Goal: Task Accomplishment & Management: Manage account settings

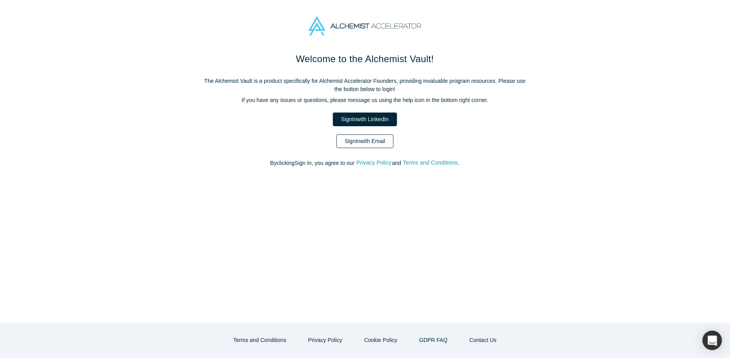
click at [365, 144] on link "Sign In with Email" at bounding box center [365, 142] width 57 height 14
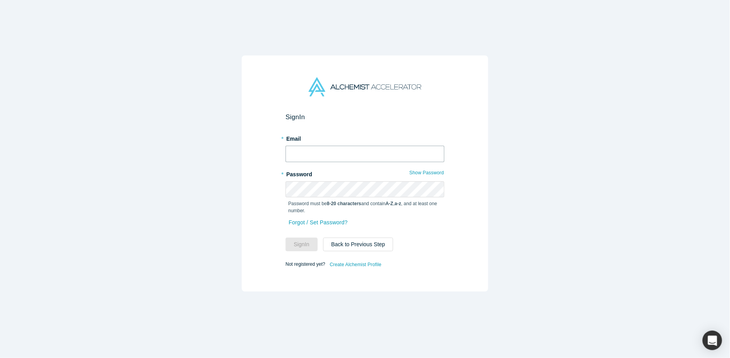
click at [333, 154] on input "text" at bounding box center [365, 154] width 159 height 16
type input "[PERSON_NAME][EMAIL_ADDRESS][DOMAIN_NAME]"
click at [286, 238] on button "Sign In" at bounding box center [302, 245] width 32 height 14
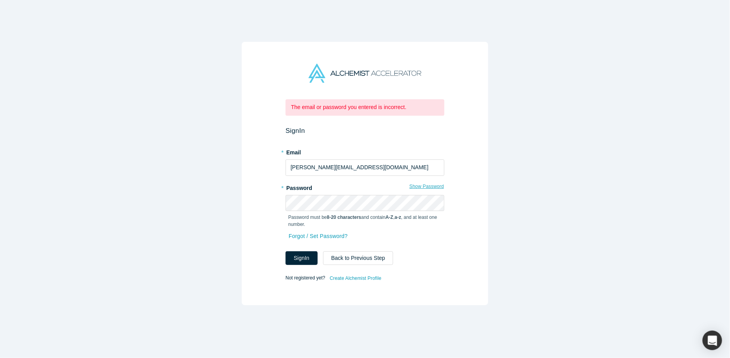
click at [424, 187] on button "Show Password" at bounding box center [426, 187] width 35 height 10
click at [424, 189] on button "Hide Password" at bounding box center [427, 187] width 33 height 10
click at [340, 215] on p "Password must be 8-20 characters and contain A-Z , a-z , and at least one numbe…" at bounding box center [364, 221] width 153 height 14
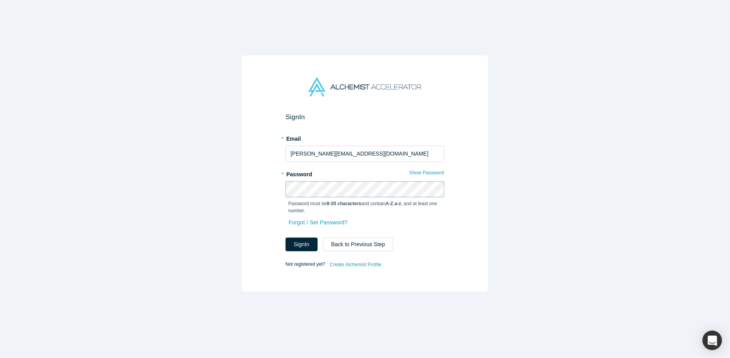
click at [286, 238] on button "Sign In" at bounding box center [302, 245] width 32 height 14
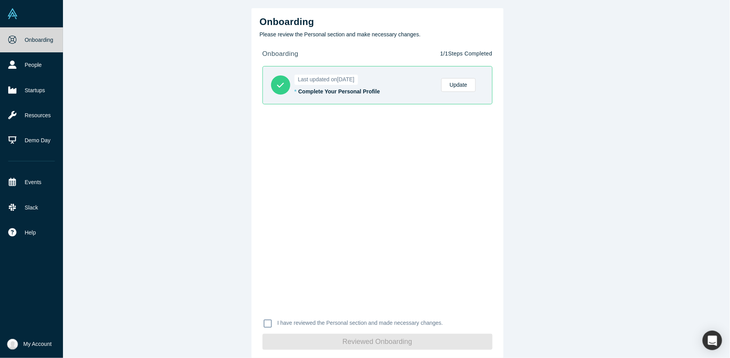
click at [7, 343] on img at bounding box center [12, 344] width 11 height 11
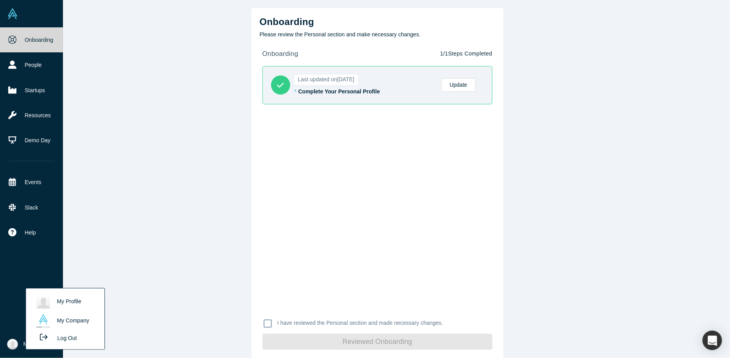
click at [45, 306] on img at bounding box center [43, 302] width 14 height 14
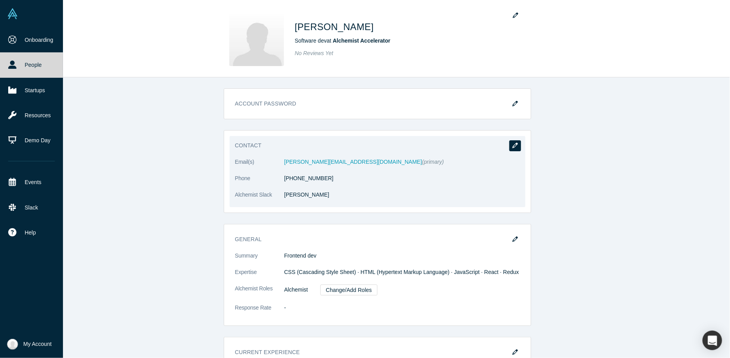
click at [515, 146] on icon "button" at bounding box center [515, 145] width 5 height 5
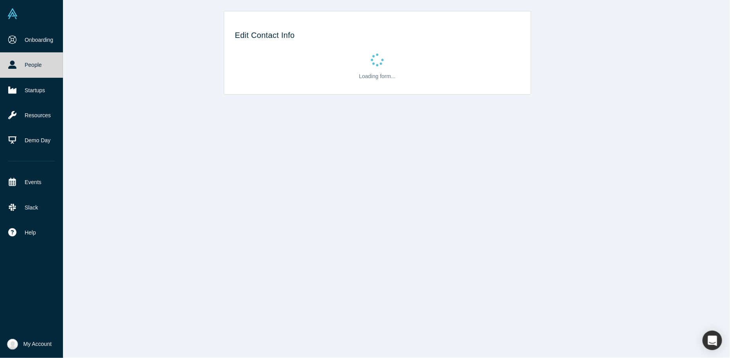
select select "UA"
